Goal: Check status: Check status

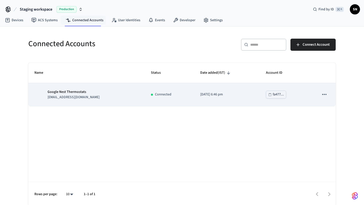
scroll to position [1, 0]
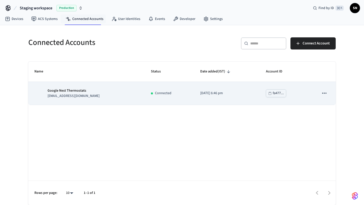
click at [105, 87] on td "Google Nest Thermostats [EMAIL_ADDRESS][DOMAIN_NAME]" at bounding box center [86, 93] width 116 height 23
click at [43, 91] on div "Google Nest Thermostats [EMAIL_ADDRESS][DOMAIN_NAME]" at bounding box center [86, 93] width 104 height 11
click at [109, 94] on div "Google Nest Thermostats [EMAIL_ADDRESS][DOMAIN_NAME]" at bounding box center [86, 93] width 104 height 11
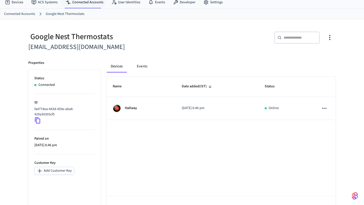
scroll to position [33, 0]
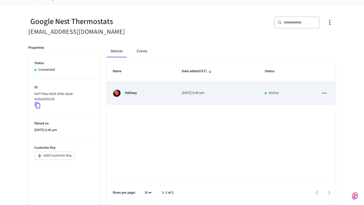
click at [140, 92] on div "Hallway" at bounding box center [141, 93] width 57 height 8
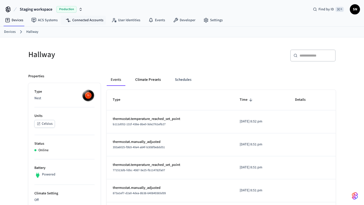
click at [148, 85] on button "Climate Presets" at bounding box center [148, 80] width 34 height 12
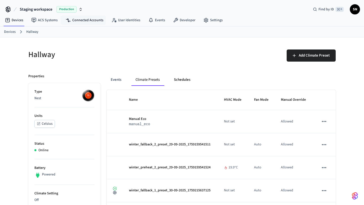
click at [185, 80] on button "Schedules" at bounding box center [182, 80] width 25 height 12
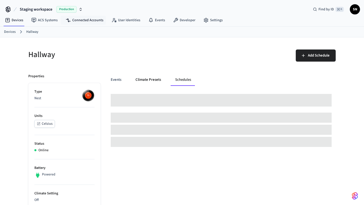
click at [153, 76] on button "Climate Presets" at bounding box center [148, 80] width 34 height 12
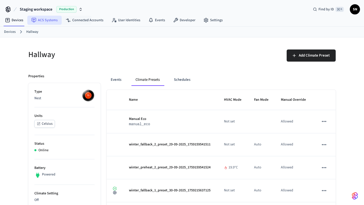
click at [51, 22] on link "ACS Systems" at bounding box center [44, 20] width 34 height 9
